Goal: Task Accomplishment & Management: Complete application form

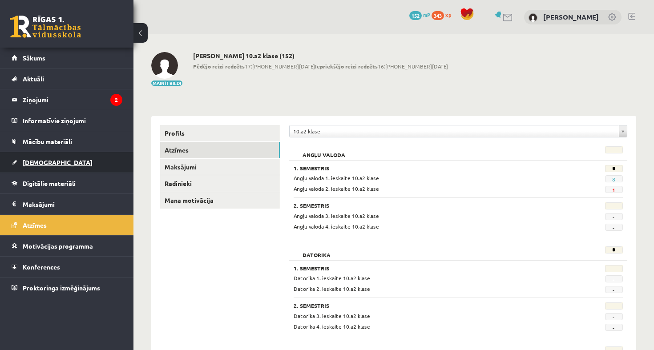
click at [76, 160] on link "[DEMOGRAPHIC_DATA]" at bounding box center [67, 162] width 111 height 20
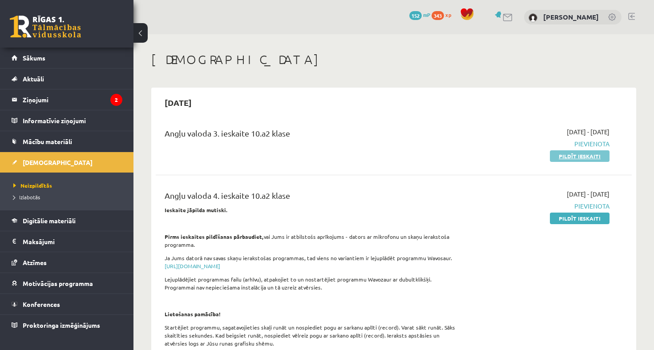
click at [585, 153] on link "Pildīt ieskaiti" at bounding box center [580, 156] width 60 height 12
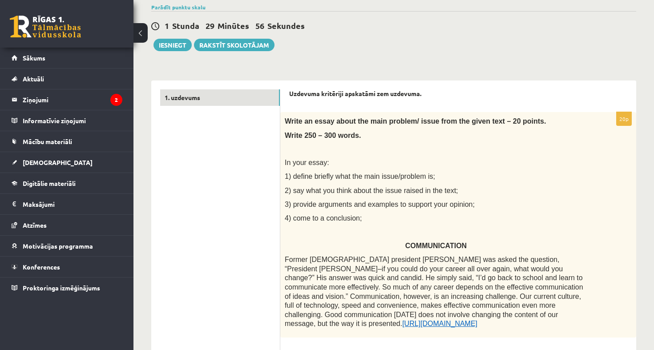
scroll to position [71, 0]
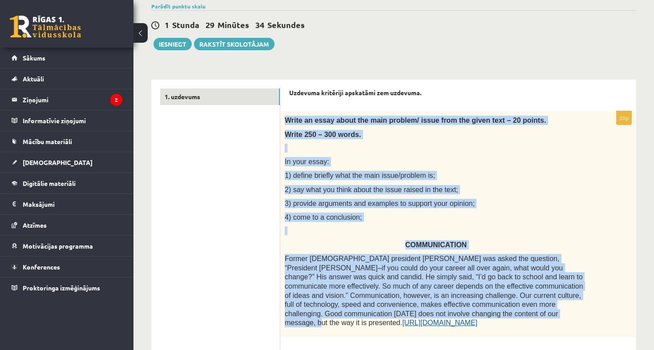
drag, startPoint x: 286, startPoint y: 118, endPoint x: 492, endPoint y: 312, distance: 282.6
click at [492, 312] on div "Write an essay about the main problem/ issue from the given text – 20 points. W…" at bounding box center [458, 224] width 356 height 226
drag, startPoint x: 407, startPoint y: 325, endPoint x: 283, endPoint y: 112, distance: 246.6
click at [283, 112] on div "Write an essay about the main problem/ issue from the given text – 20 points. W…" at bounding box center [458, 224] width 356 height 226
copy div "Write an essay about the main problem/ issue from the given text – 20 points. W…"
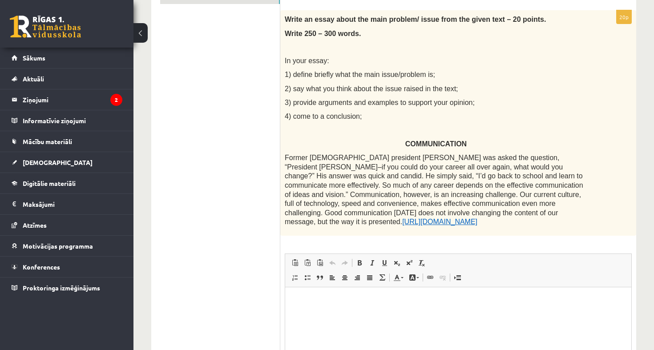
scroll to position [215, 0]
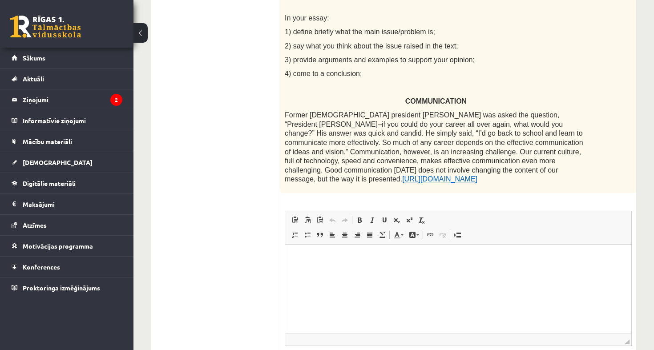
click at [402, 177] on link "https://www.psychologytoday.com/" at bounding box center [439, 179] width 75 height 8
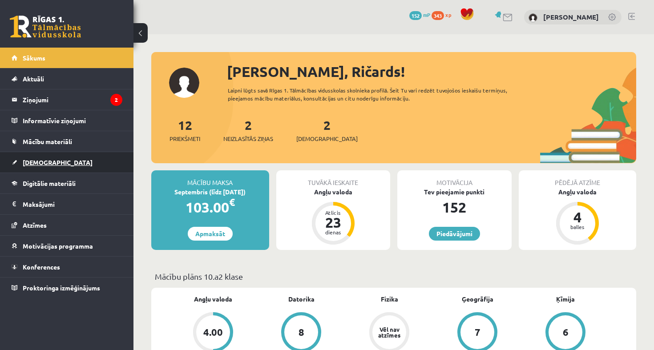
click at [33, 163] on span "[DEMOGRAPHIC_DATA]" at bounding box center [58, 162] width 70 height 8
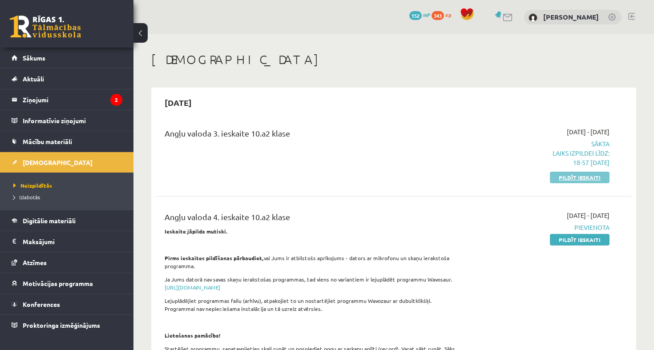
click at [578, 178] on link "Pildīt ieskaiti" at bounding box center [580, 178] width 60 height 12
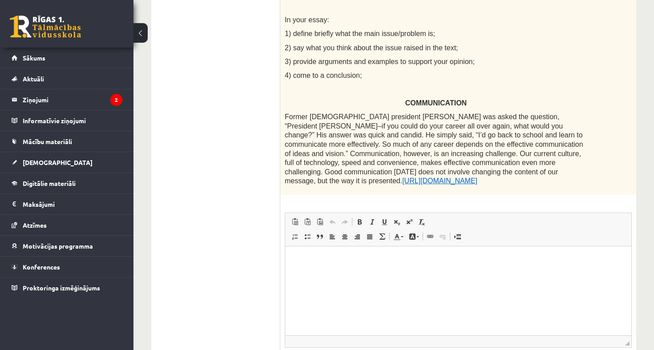
scroll to position [219, 0]
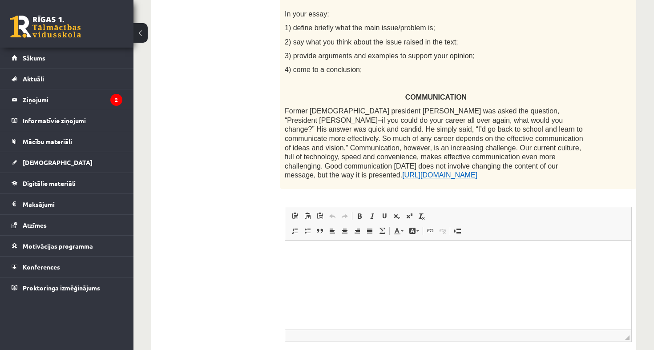
click at [359, 256] on p "Rich Text Editor, wiswyg-editor-user-answer-47024894299620" at bounding box center [458, 253] width 328 height 9
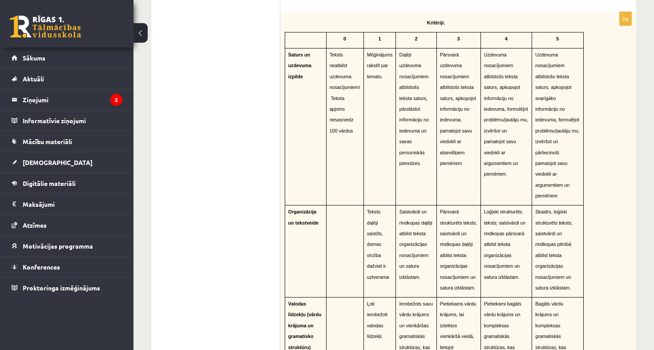
scroll to position [615, 0]
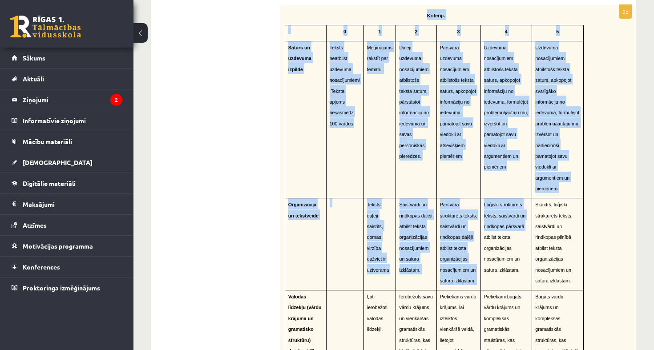
drag, startPoint x: 412, startPoint y: 10, endPoint x: 482, endPoint y: 213, distance: 214.7
click at [482, 213] on div "Kritēriji. 0 1 2 3 4 5 Saturs un uzdevuma izpilde Teksts neatbilst uzdevuma nos…" at bounding box center [458, 245] width 356 height 481
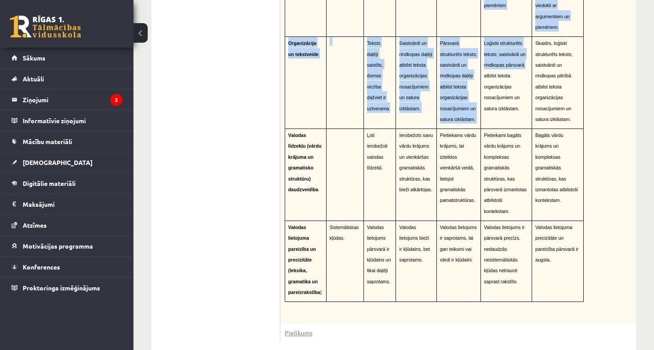
scroll to position [776, 0]
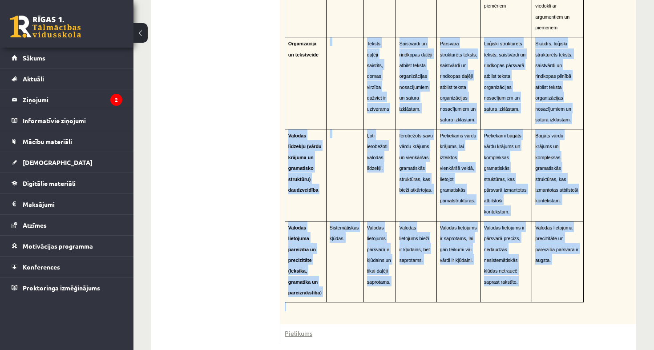
drag, startPoint x: 537, startPoint y: 286, endPoint x: 326, endPoint y: 75, distance: 298.6
click at [326, 75] on div "Kritēriji. 0 1 2 3 4 5 Saturs un uzdevuma izpilde Teksts neatbilst uzdevuma nos…" at bounding box center [458, 84] width 356 height 481
drag, startPoint x: 379, startPoint y: 4, endPoint x: 540, endPoint y: 275, distance: 315.7
click at [540, 275] on td "Valodas lietojuma precizitāte un pareizība pārsvarā ir augsta." at bounding box center [558, 261] width 52 height 81
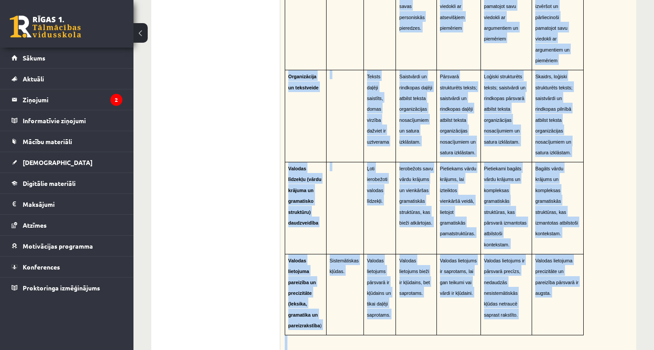
scroll to position [749, 0]
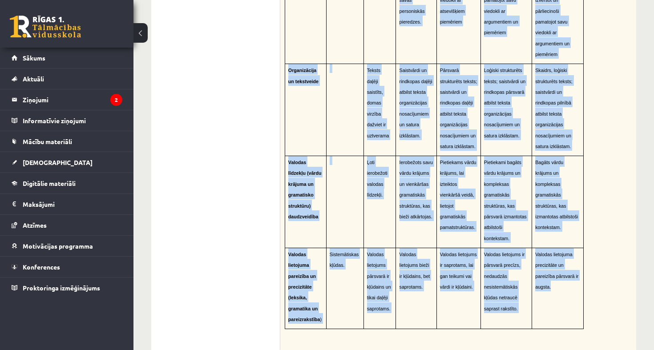
drag, startPoint x: 413, startPoint y: 36, endPoint x: 535, endPoint y: 305, distance: 295.1
click at [535, 305] on div "Kritēriji. 0 1 2 3 4 5 Saturs un uzdevuma izpilde Teksts neatbilst uzdevuma nos…" at bounding box center [458, 111] width 356 height 481
copy div "Kritēriji. 0 1 2 3 4 5 Saturs un uzdevuma izpilde Teksts neatbilst uzdevuma nos…"
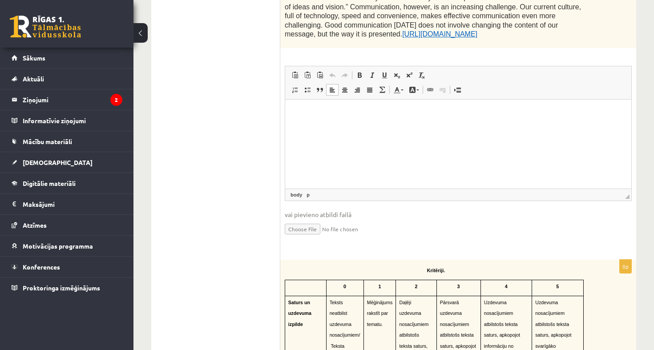
scroll to position [349, 0]
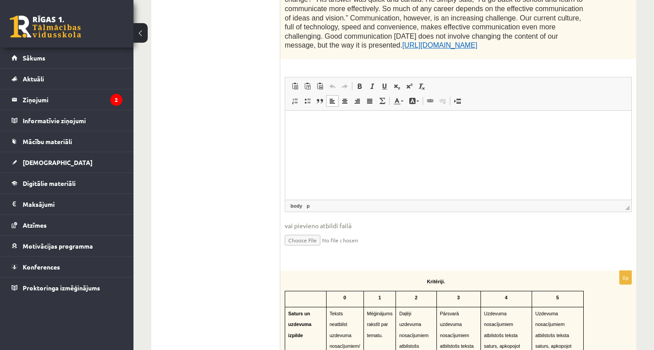
click at [337, 133] on html at bounding box center [458, 123] width 346 height 27
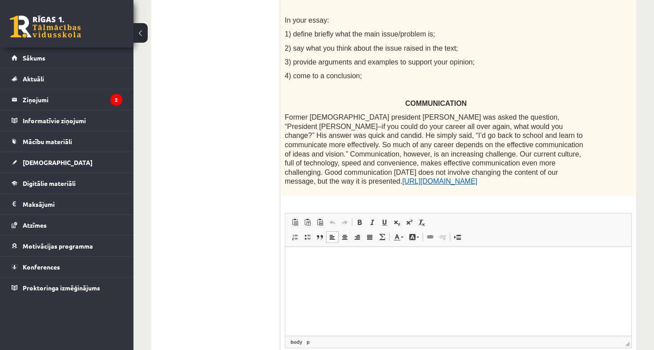
scroll to position [218, 0]
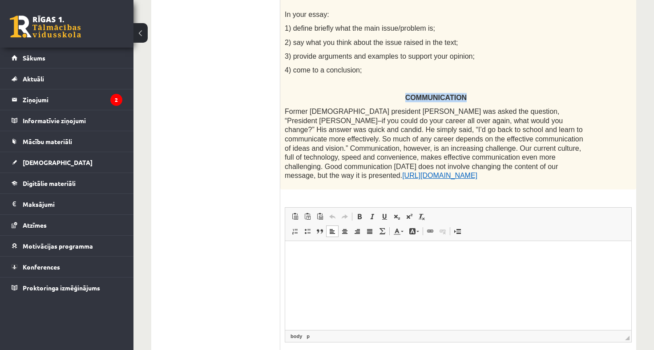
drag, startPoint x: 469, startPoint y: 97, endPoint x: 394, endPoint y: 95, distance: 75.2
click at [394, 95] on p "COMMUNICATION" at bounding box center [436, 97] width 303 height 9
click at [413, 98] on span "COMMUNICATION" at bounding box center [435, 98] width 61 height 8
click at [365, 259] on html at bounding box center [458, 254] width 346 height 27
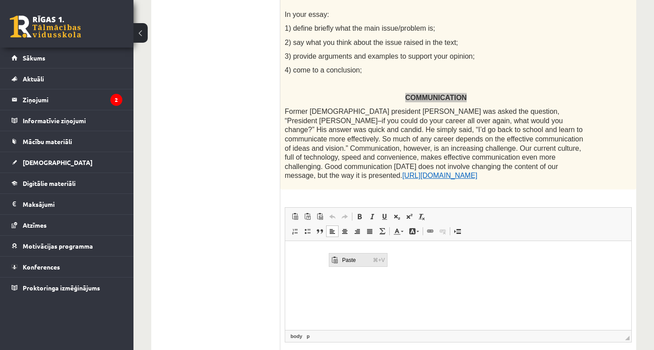
click at [346, 261] on span "Paste" at bounding box center [355, 259] width 31 height 13
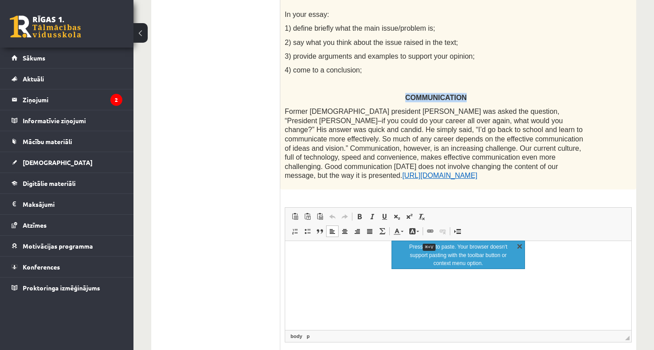
click at [518, 245] on link "X" at bounding box center [519, 246] width 9 height 9
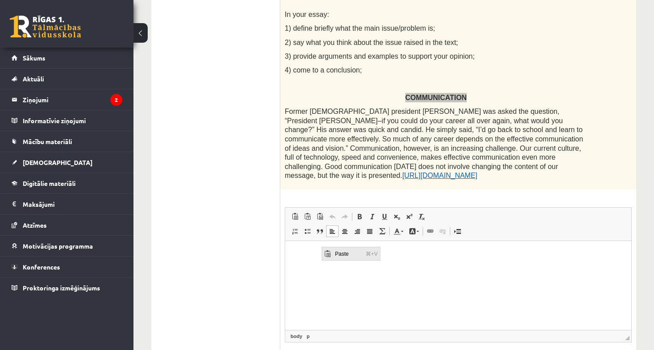
click at [334, 251] on span "Paste" at bounding box center [348, 253] width 31 height 13
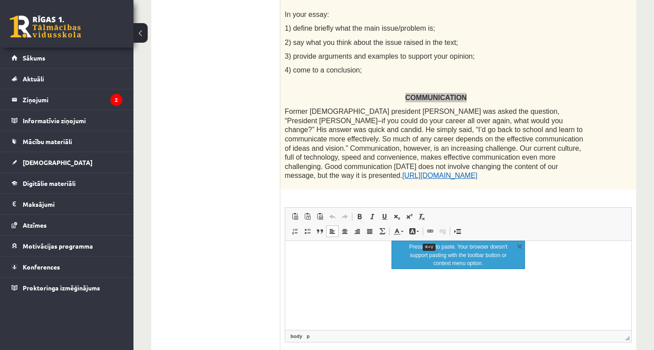
click at [335, 257] on p "Rich Text Editor, wiswyg-editor-user-answer-47024894299620" at bounding box center [458, 254] width 328 height 9
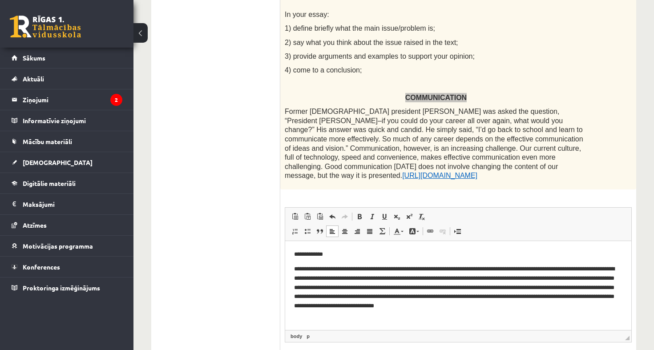
click at [410, 287] on p "**********" at bounding box center [458, 286] width 328 height 44
click at [413, 287] on p "**********" at bounding box center [458, 286] width 328 height 44
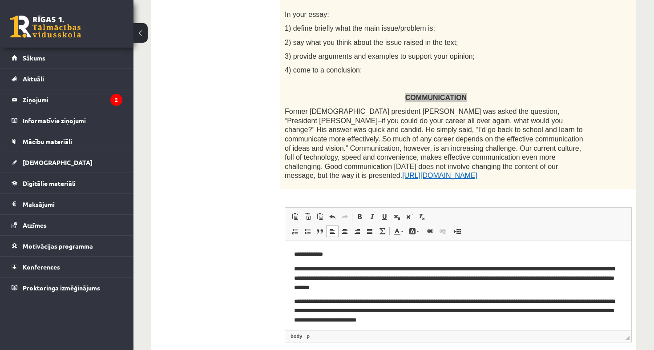
click at [498, 319] on p "**********" at bounding box center [458, 310] width 328 height 27
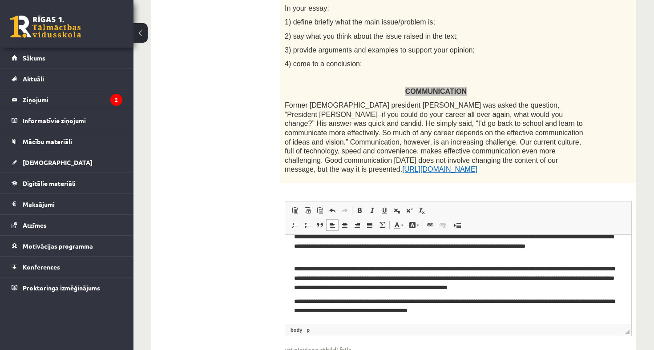
scroll to position [228, 0]
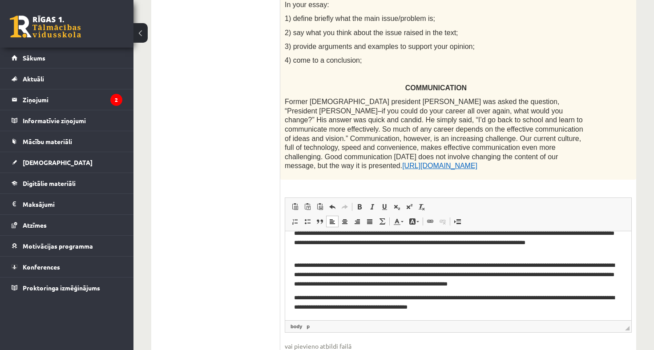
click at [475, 83] on p "COMMUNICATION" at bounding box center [436, 87] width 303 height 9
click at [499, 311] on html "**********" at bounding box center [458, 225] width 346 height 189
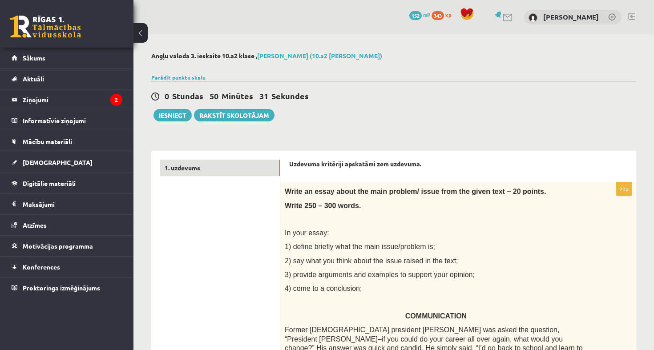
scroll to position [0, 0]
click at [174, 117] on button "Iesniegt" at bounding box center [172, 115] width 38 height 12
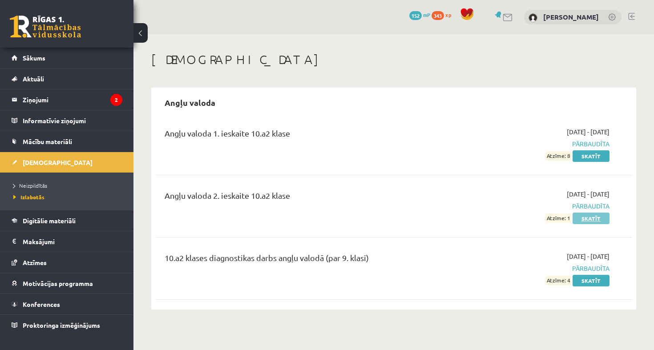
click at [577, 218] on link "Skatīt" at bounding box center [591, 219] width 37 height 12
click at [608, 275] on link "Skatīt" at bounding box center [591, 281] width 37 height 12
click at [586, 156] on link "Skatīt" at bounding box center [591, 156] width 37 height 12
click at [66, 57] on link "Sākums" at bounding box center [67, 58] width 111 height 20
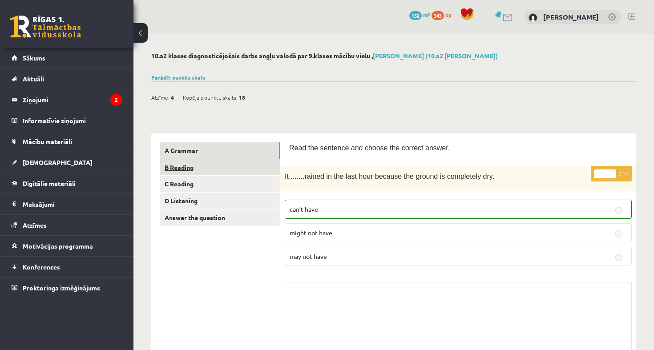
click at [220, 173] on link "B Reading" at bounding box center [220, 167] width 120 height 16
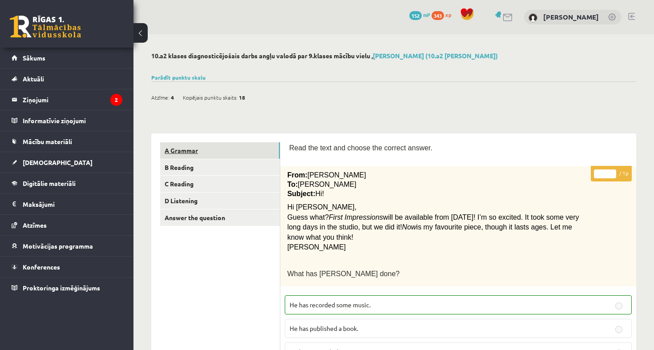
click at [226, 153] on link "A Grammar" at bounding box center [220, 150] width 120 height 16
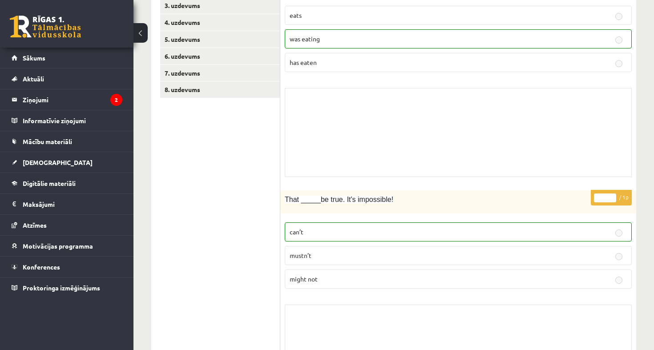
scroll to position [181, 0]
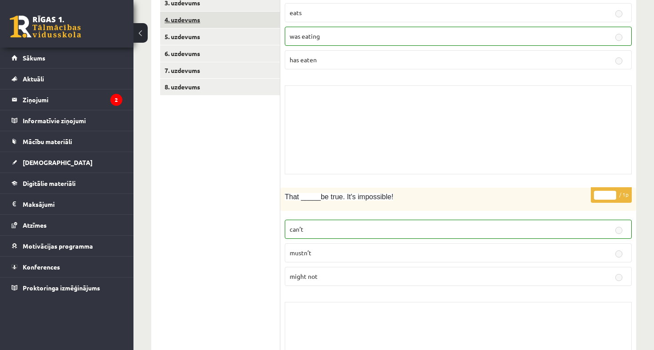
click at [196, 34] on link "5. uzdevums" at bounding box center [220, 36] width 120 height 16
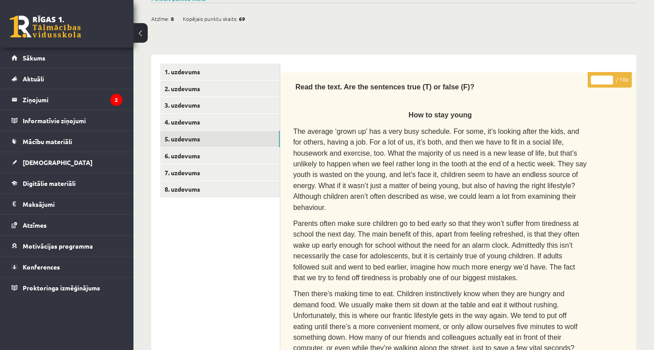
scroll to position [78, 0]
click at [258, 154] on link "6. uzdevums" at bounding box center [220, 156] width 120 height 16
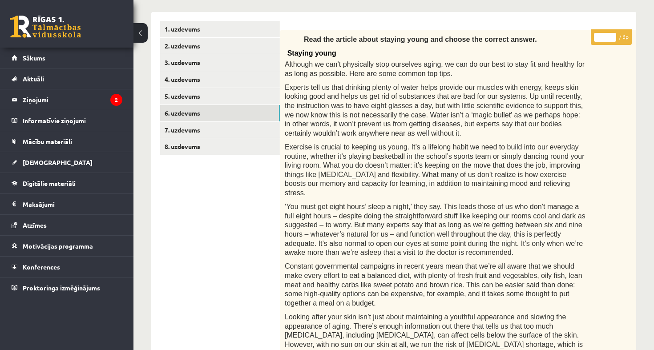
scroll to position [51, 0]
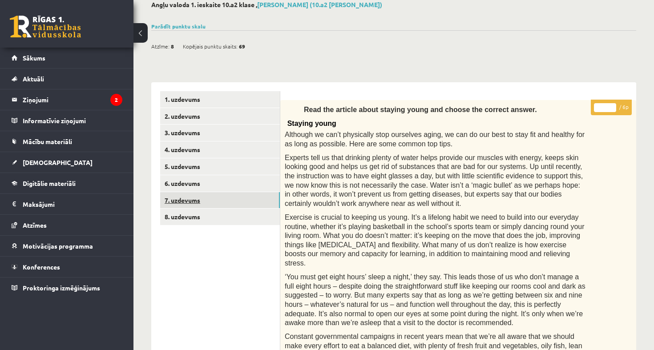
click at [228, 199] on link "7. uzdevums" at bounding box center [220, 200] width 120 height 16
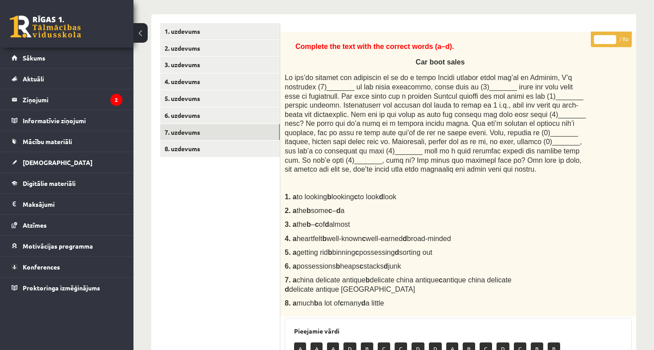
scroll to position [110, 0]
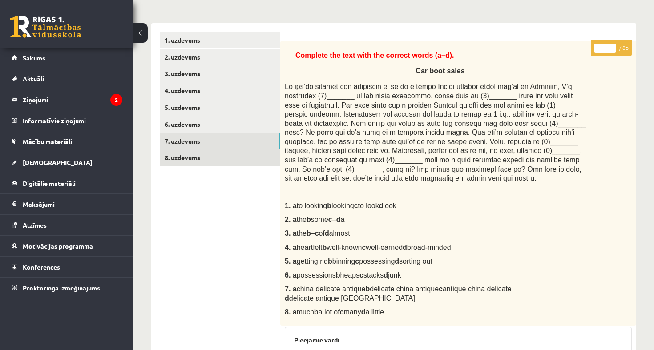
click at [226, 156] on link "8. uzdevums" at bounding box center [220, 157] width 120 height 16
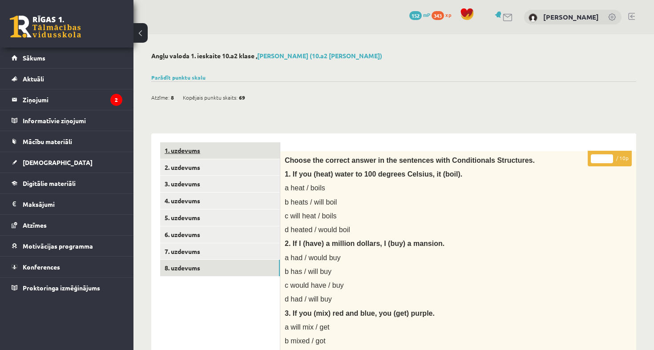
scroll to position [0, 0]
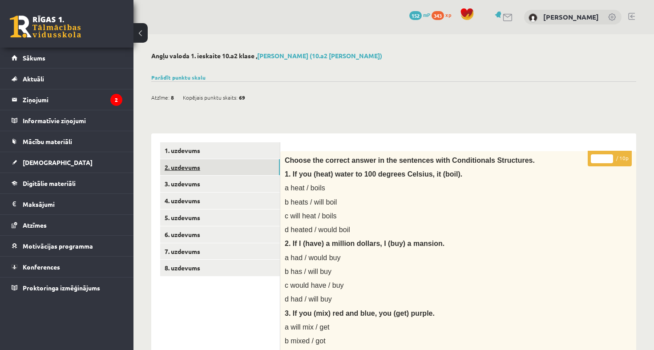
click at [221, 166] on link "2. uzdevums" at bounding box center [220, 167] width 120 height 16
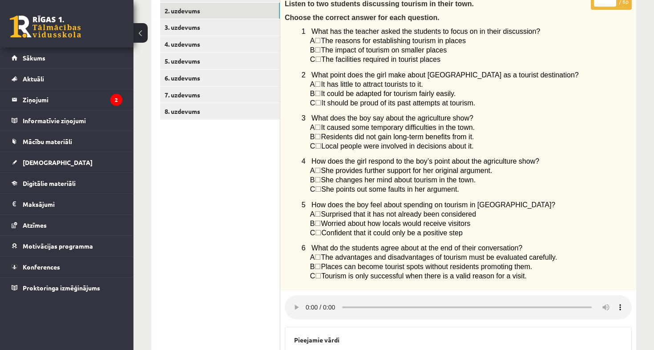
scroll to position [260, 0]
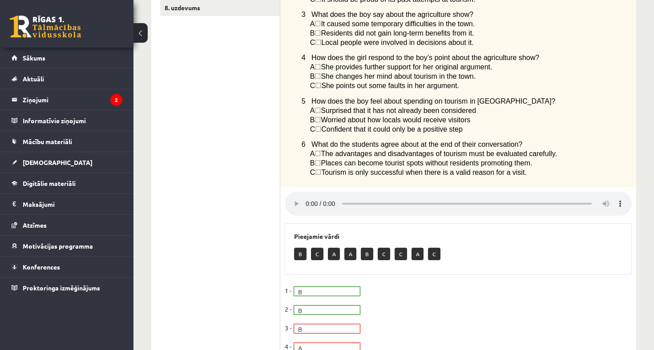
click at [311, 192] on audio at bounding box center [458, 204] width 347 height 24
click at [309, 192] on audio at bounding box center [458, 204] width 347 height 24
click at [323, 192] on audio at bounding box center [458, 204] width 347 height 24
click at [319, 192] on audio at bounding box center [458, 204] width 347 height 24
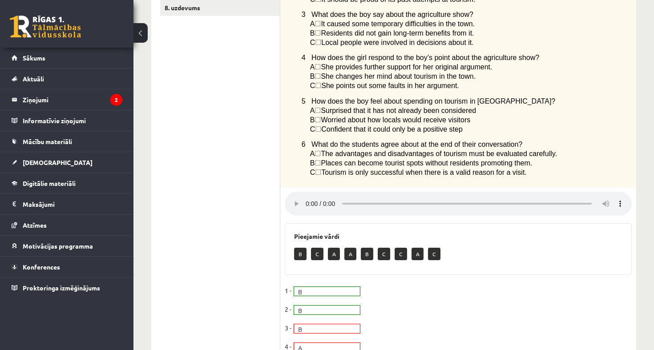
click at [319, 192] on audio at bounding box center [458, 204] width 347 height 24
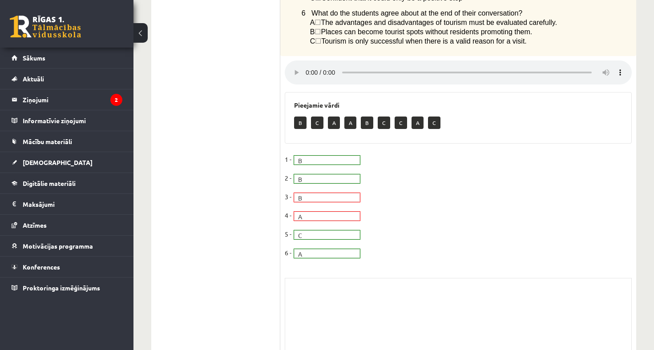
scroll to position [418, 0]
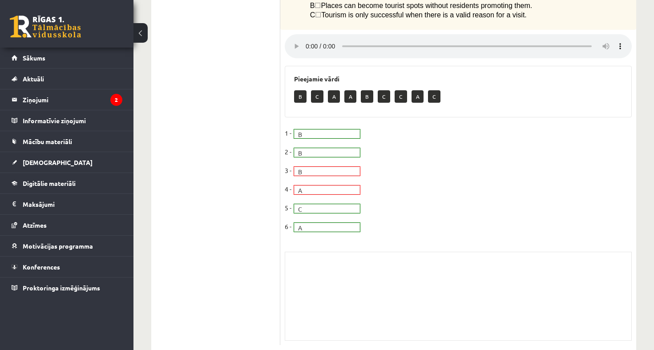
click at [309, 34] on audio at bounding box center [458, 46] width 347 height 24
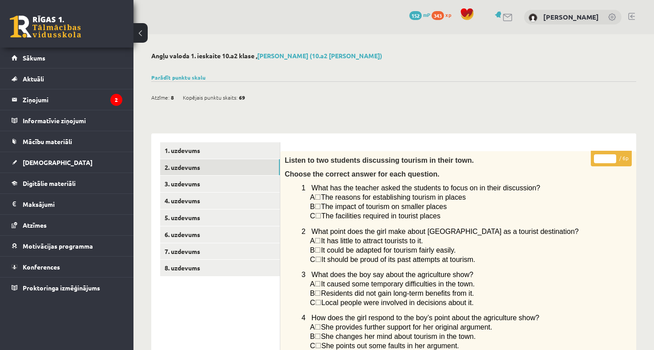
scroll to position [0, 0]
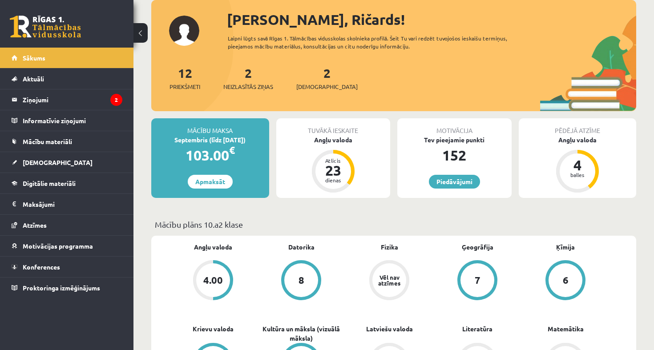
scroll to position [87, 0]
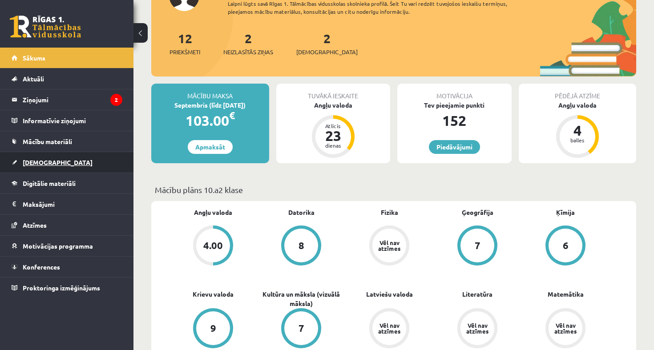
click at [57, 162] on link "[DEMOGRAPHIC_DATA]" at bounding box center [67, 162] width 111 height 20
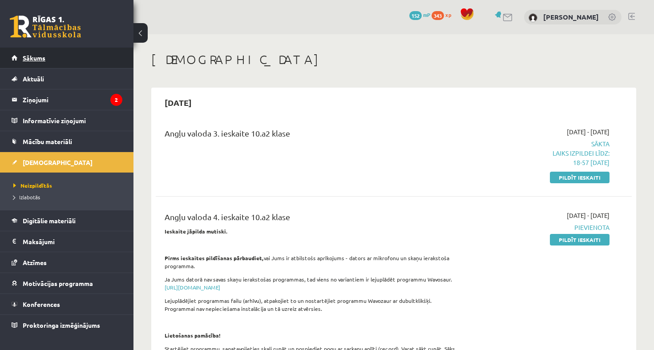
click at [73, 61] on link "Sākums" at bounding box center [67, 58] width 111 height 20
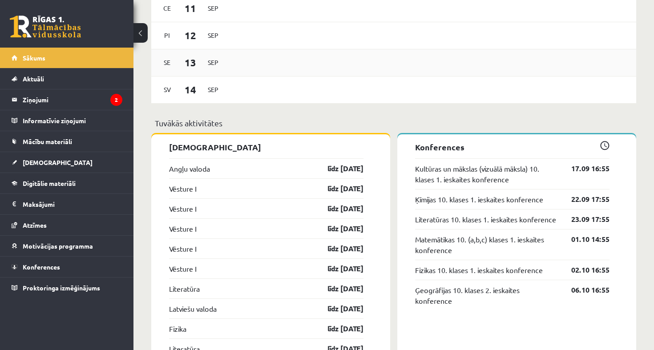
scroll to position [709, 0]
